Goal: Navigation & Orientation: Go to known website

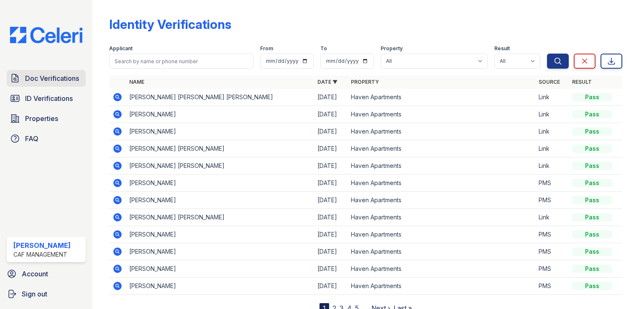
click at [59, 79] on span "Doc Verifications" at bounding box center [52, 78] width 54 height 10
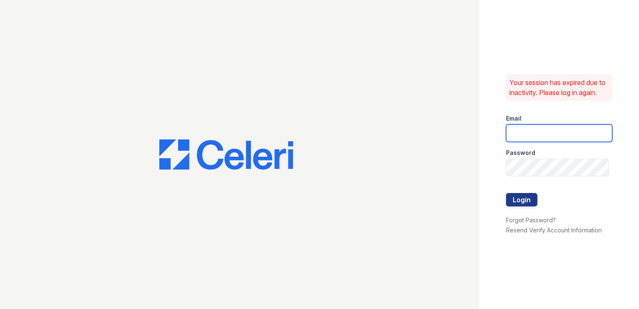
type input "haven.pm@cafmanagement.com"
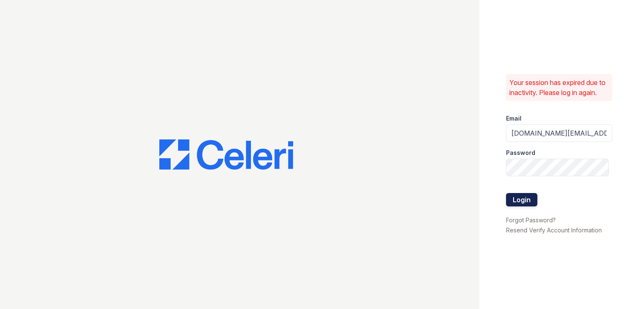
click at [518, 205] on button "Login" at bounding box center [521, 199] width 31 height 13
